Goal: Check status: Check status

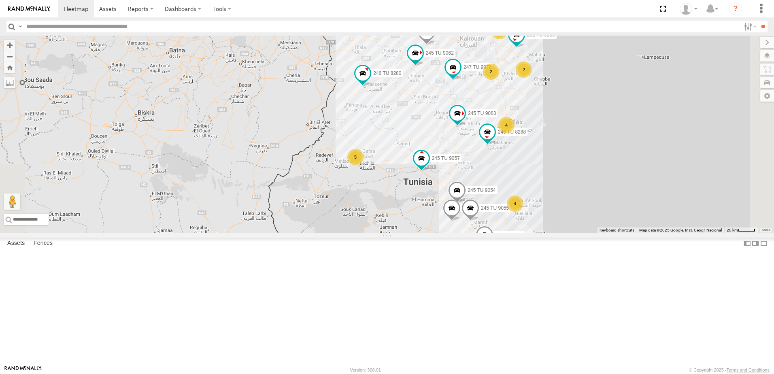
drag, startPoint x: 475, startPoint y: 192, endPoint x: 295, endPoint y: 219, distance: 181.5
click at [297, 220] on div "246 TU 8285 246 TU 8286 241 TU 2029 245 TU 9057 245 TU 9053 245 TU 9063 245 TU …" at bounding box center [387, 135] width 774 height 198
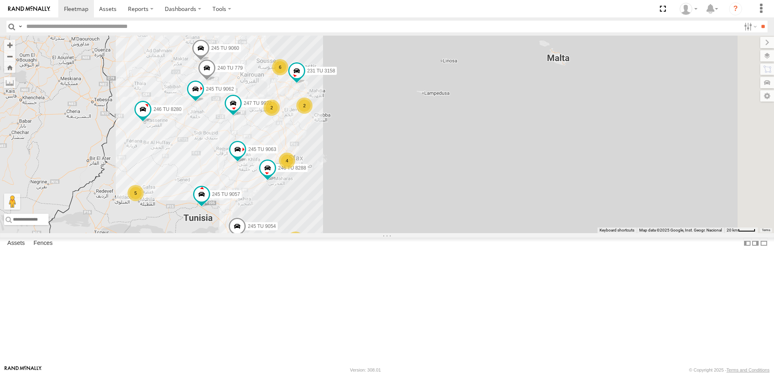
drag, startPoint x: 305, startPoint y: 201, endPoint x: 344, endPoint y: 246, distance: 59.4
click at [344, 233] on div "246 TU 8285 246 TU 8286 241 TU 2029 245 TU 9057 245 TU 9053 245 TU 9063 245 TU …" at bounding box center [387, 135] width 774 height 198
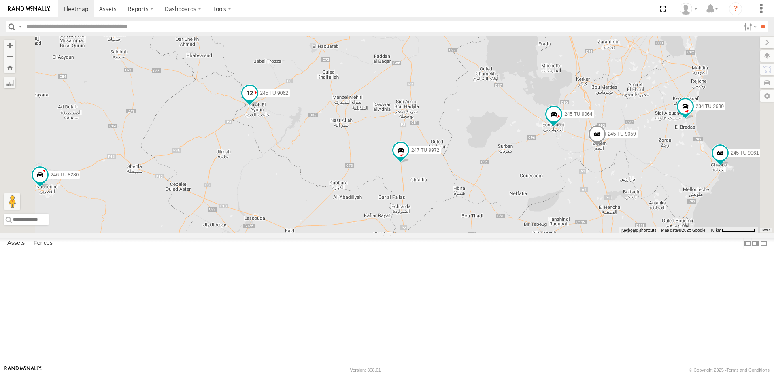
click at [257, 101] on span at bounding box center [250, 93] width 15 height 15
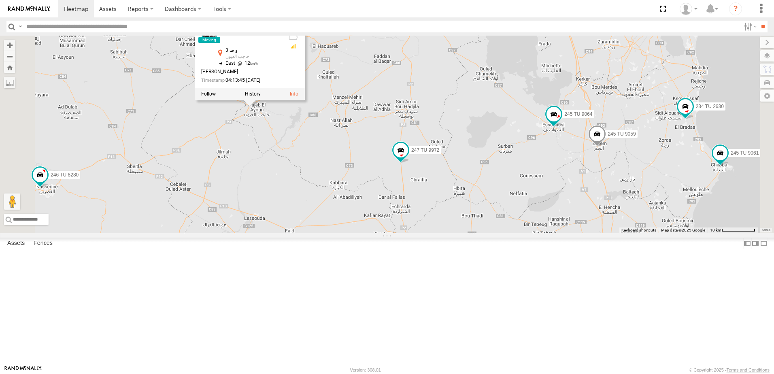
click at [355, 210] on div "246 TU 8285 246 TU 8286 241 TU 2029 245 TU 9057 245 TU 9053 245 TU 9063 245 TU …" at bounding box center [387, 135] width 774 height 198
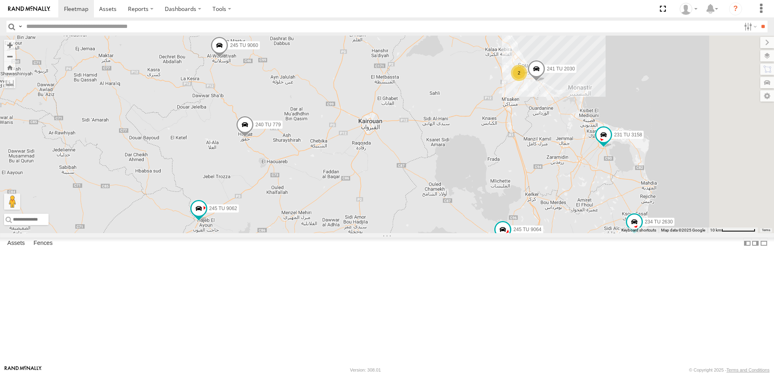
drag, startPoint x: 410, startPoint y: 185, endPoint x: 354, endPoint y: 293, distance: 121.4
click at [358, 233] on div "246 TU 8285 246 TU 8286 241 TU 2029 245 TU 9057 245 TU 9053 245 TU 9063 245 TU …" at bounding box center [387, 135] width 774 height 198
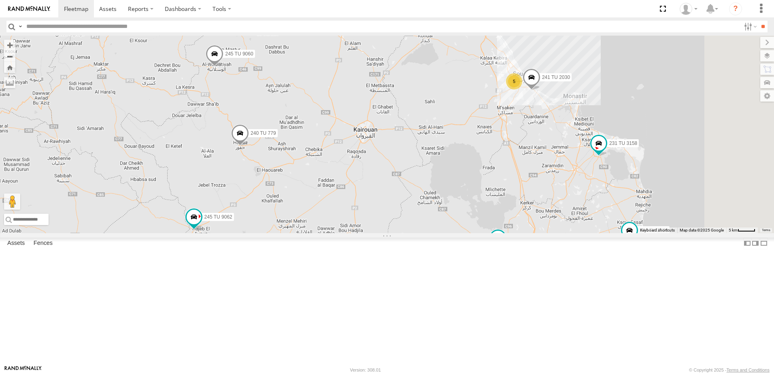
click at [249, 146] on span at bounding box center [240, 135] width 18 height 22
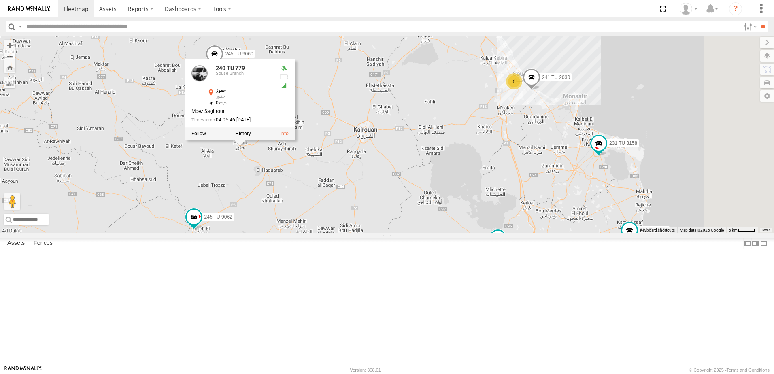
click at [224, 67] on span at bounding box center [215, 56] width 18 height 22
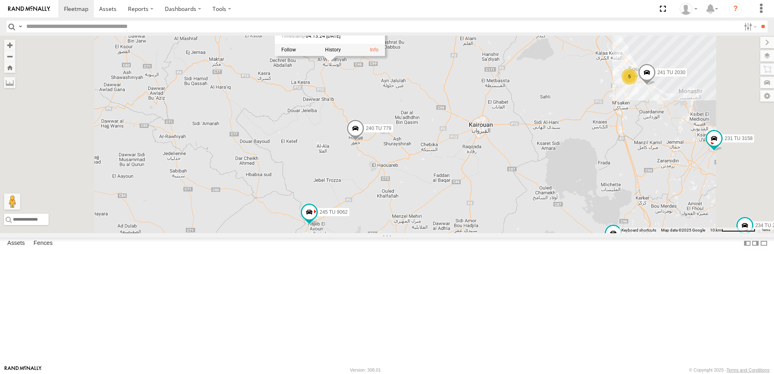
drag, startPoint x: 432, startPoint y: 147, endPoint x: 437, endPoint y: 234, distance: 86.9
click at [437, 233] on div "246 TU 8285 246 TU 8286 241 TU 2029 245 TU 9057 245 TU 9053 245 TU 9063 245 TU …" at bounding box center [387, 135] width 774 height 198
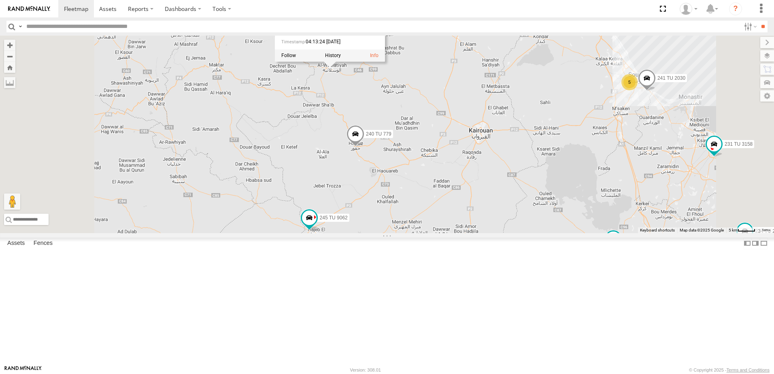
click at [448, 161] on div "246 TU 8285 246 TU 8286 241 TU 2029 245 TU 9057 245 TU 9053 245 TU 9063 245 TU …" at bounding box center [387, 135] width 774 height 198
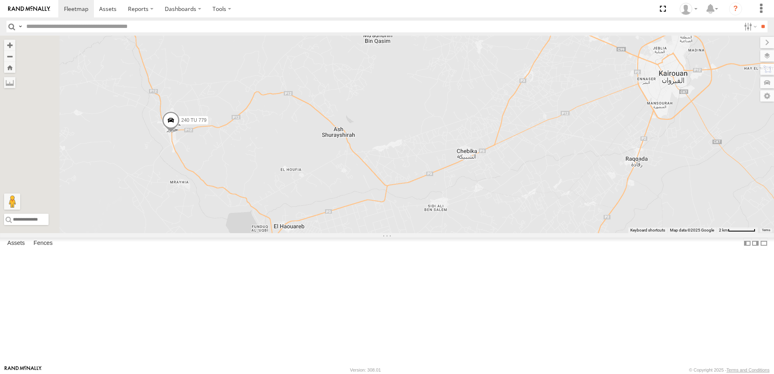
drag, startPoint x: 441, startPoint y: 279, endPoint x: 503, endPoint y: 263, distance: 64.0
click at [500, 233] on div "246 TU 8285 246 TU 8286 241 TU 2029 245 TU 9057 245 TU 9053 245 TU 9063 245 TU …" at bounding box center [387, 135] width 774 height 198
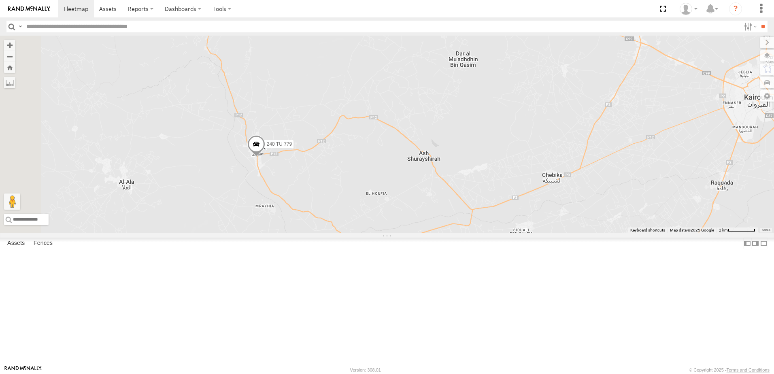
drag, startPoint x: 457, startPoint y: 259, endPoint x: 542, endPoint y: 282, distance: 87.8
click at [542, 233] on div "246 TU 8285 246 TU 8286 241 TU 2029 245 TU 9057 245 TU 9053 245 TU 9063 245 TU …" at bounding box center [387, 135] width 774 height 198
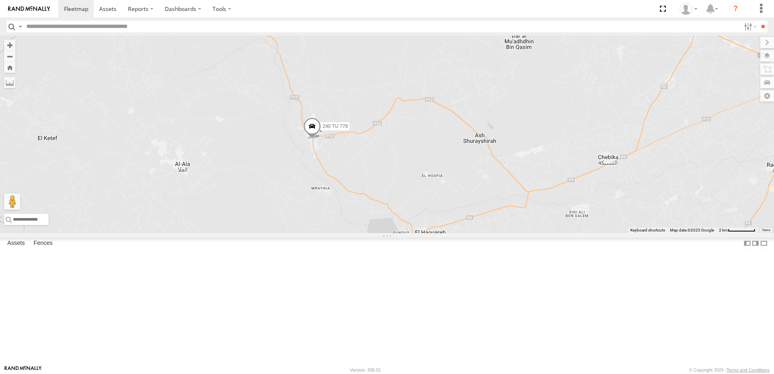
drag, startPoint x: 458, startPoint y: 253, endPoint x: 503, endPoint y: 183, distance: 83.0
click at [503, 182] on div "246 TU 8285 246 TU 8286 241 TU 2029 245 TU 9057 245 TU 9053 245 TU 9063 245 TU …" at bounding box center [387, 135] width 774 height 198
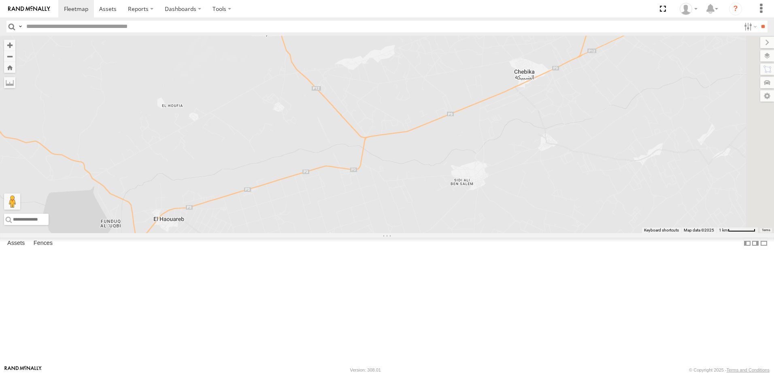
drag, startPoint x: 634, startPoint y: 171, endPoint x: 490, endPoint y: 216, distance: 151.5
click at [490, 216] on div "246 TU 8285 246 TU 8286 241 TU 2029 245 TU 9057 245 TU 9053 245 TU 9063 245 TU …" at bounding box center [387, 135] width 774 height 198
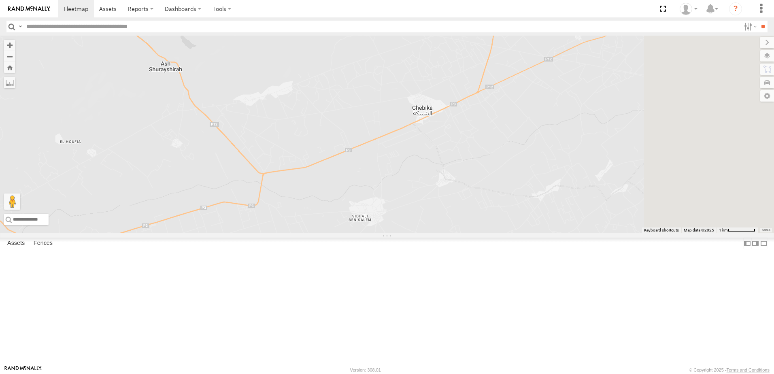
drag, startPoint x: 586, startPoint y: 215, endPoint x: 488, endPoint y: 246, distance: 102.6
click at [488, 233] on div "246 TU 8285 246 TU 8286 241 TU 2029 245 TU 9057 245 TU 9053 245 TU 9063 245 TU …" at bounding box center [387, 135] width 774 height 198
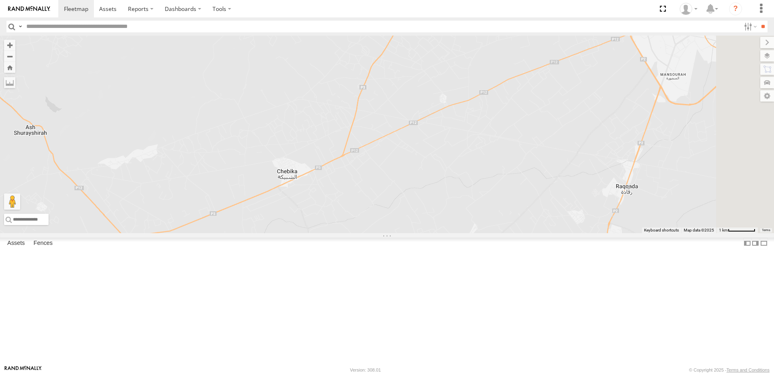
drag, startPoint x: 510, startPoint y: 214, endPoint x: 435, endPoint y: 254, distance: 84.8
click at [434, 233] on div "246 TU 8285 246 TU 8286 241 TU 2029 245 TU 9057 245 TU 9053 245 TU 9063 245 TU …" at bounding box center [387, 135] width 774 height 198
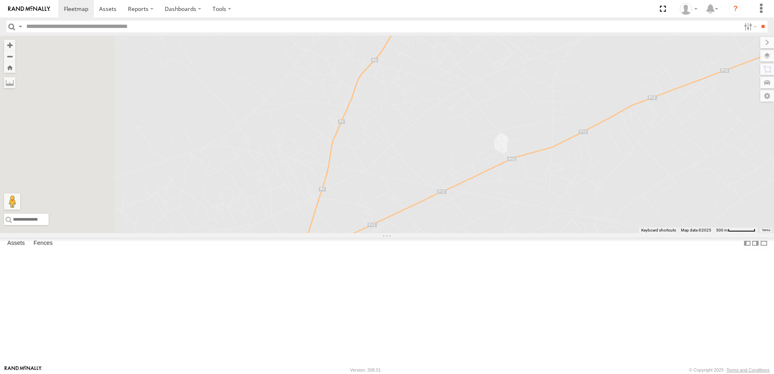
drag, startPoint x: 390, startPoint y: 228, endPoint x: 624, endPoint y: 209, distance: 235.2
click at [627, 209] on div "246 TU 8285 246 TU 8286 241 TU 2029 245 TU 9057 245 TU 9053 245 TU 9063 245 TU …" at bounding box center [387, 135] width 774 height 198
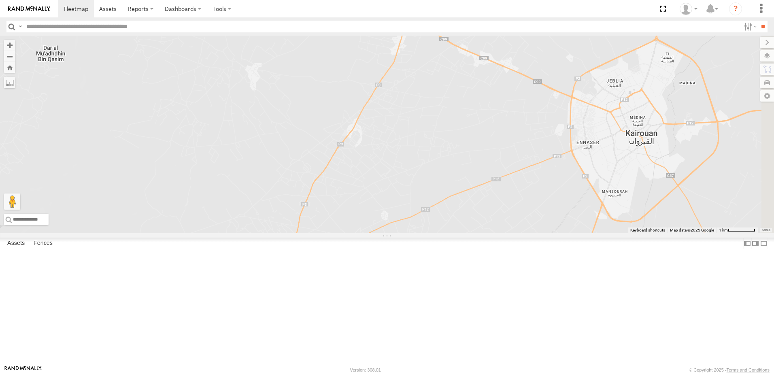
drag, startPoint x: 579, startPoint y: 228, endPoint x: 480, endPoint y: 283, distance: 113.5
click at [480, 233] on div "246 TU 8285 246 TU 8286 241 TU 2029 245 TU 9057 245 TU 9053 245 TU 9063 245 TU …" at bounding box center [387, 135] width 774 height 198
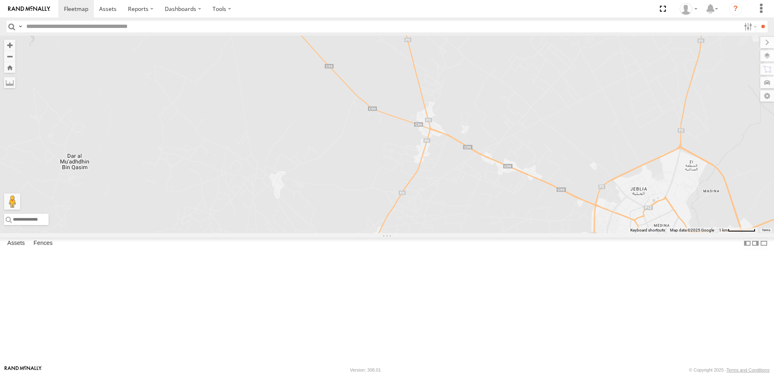
drag, startPoint x: 553, startPoint y: 247, endPoint x: 555, endPoint y: 260, distance: 13.5
click at [555, 233] on div "246 TU 8285 246 TU 8286 241 TU 2029 245 TU 9057 245 TU 9053 245 TU 9063 245 TU …" at bounding box center [387, 135] width 774 height 198
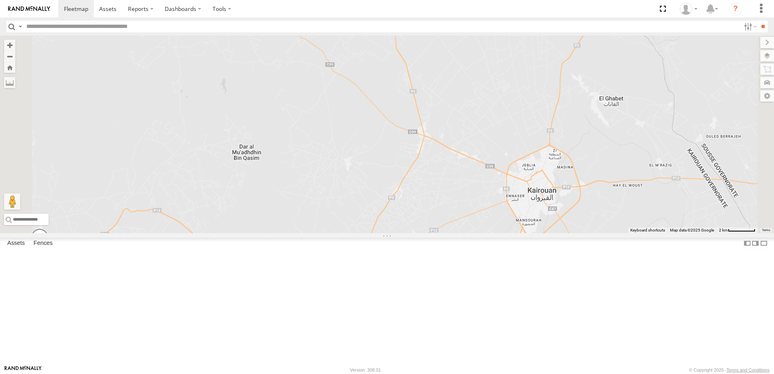
drag, startPoint x: 530, startPoint y: 201, endPoint x: 520, endPoint y: 189, distance: 15.6
click at [520, 189] on div "246 TU 8285 246 TU 8286 241 TU 2029 245 TU 9057 245 TU 9053 245 TU 9063 245 TU …" at bounding box center [387, 135] width 774 height 198
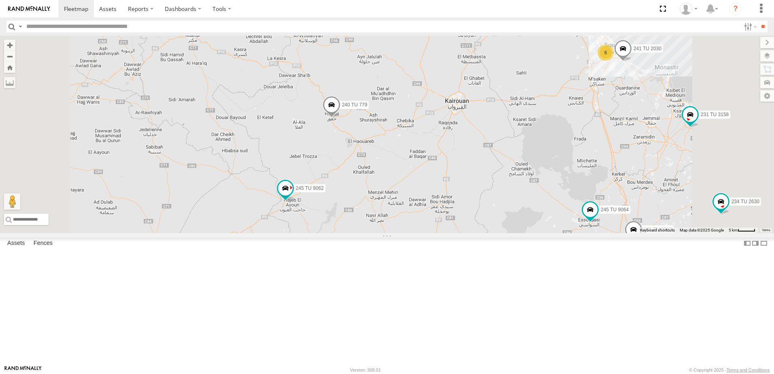
drag, startPoint x: 428, startPoint y: 323, endPoint x: 420, endPoint y: 274, distance: 50.2
click at [420, 233] on div "246 TU 8285 246 TU 8286 241 TU 2029 245 TU 9057 245 TU 9053 245 TU 9063 245 TU …" at bounding box center [387, 135] width 774 height 198
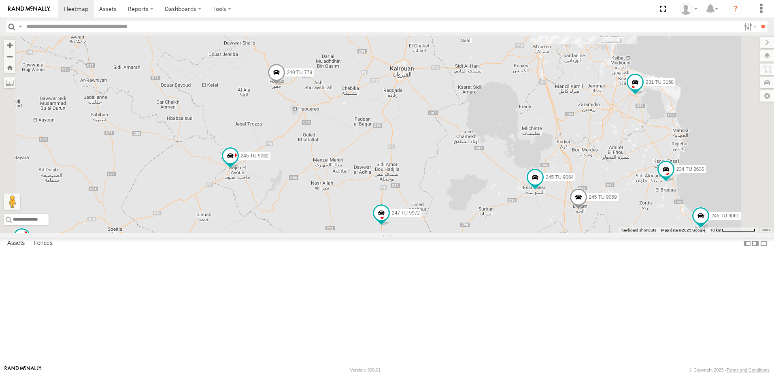
drag, startPoint x: 451, startPoint y: 292, endPoint x: 433, endPoint y: 255, distance: 40.8
click at [433, 233] on div "246 TU 8285 246 TU 8286 241 TU 2029 245 TU 9057 245 TU 9053 245 TU 9063 245 TU …" at bounding box center [387, 135] width 774 height 198
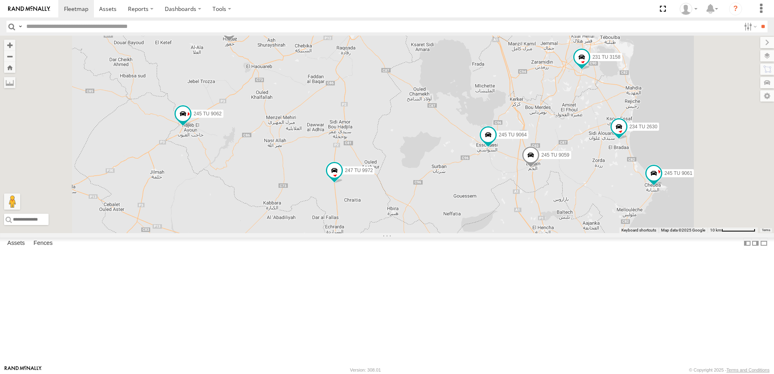
drag, startPoint x: 385, startPoint y: 123, endPoint x: 387, endPoint y: 181, distance: 58.0
click at [387, 180] on div "241 TU 2030 234 TU 2630 245 TU 9061 245 TU 9062 240 TU 779 231 TU 3158 246 TU 8…" at bounding box center [387, 135] width 774 height 198
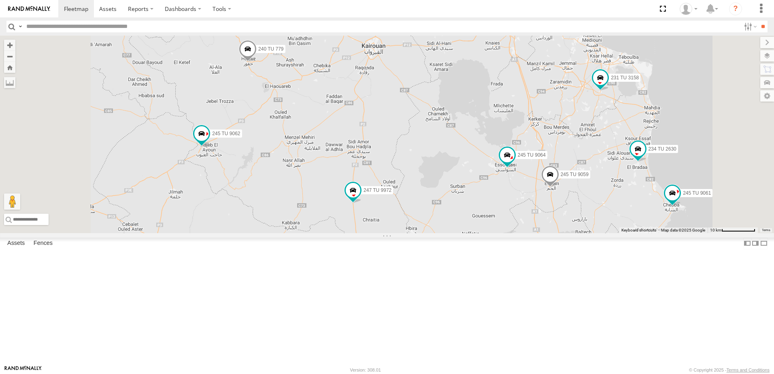
drag, startPoint x: 468, startPoint y: 288, endPoint x: 470, endPoint y: 279, distance: 9.9
click at [470, 233] on div "241 TU 2030 234 TU 2630 245 TU 9061 245 TU 9062 240 TU 779 231 TU 3158 245 TU 9…" at bounding box center [387, 135] width 774 height 198
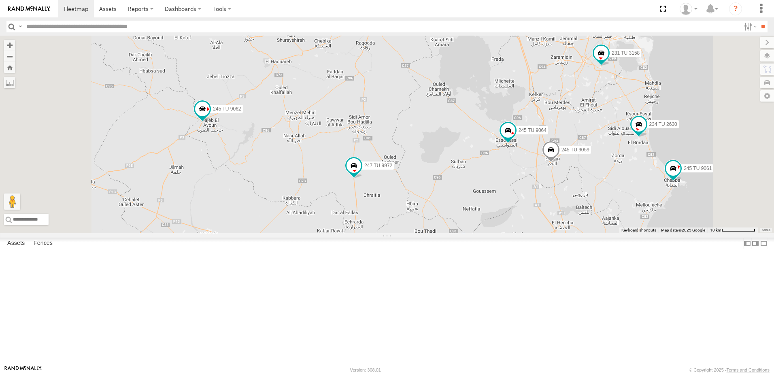
drag, startPoint x: 458, startPoint y: 289, endPoint x: 457, endPoint y: 271, distance: 17.9
click at [457, 233] on div "241 TU 2030 234 TU 2630 245 TU 9061 245 TU 9062 240 TU 779 231 TU 3158 245 TU 9…" at bounding box center [387, 135] width 774 height 198
